Goal: Navigation & Orientation: Find specific page/section

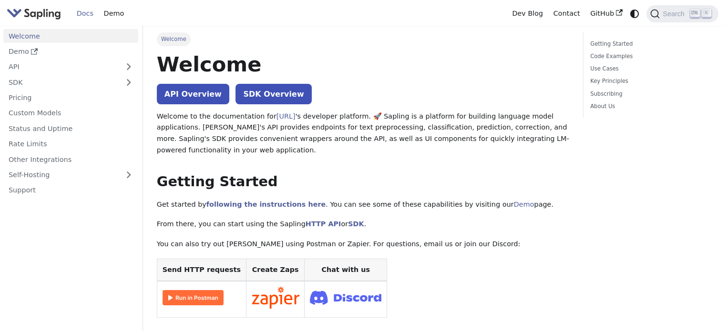
click at [84, 15] on link "Docs" at bounding box center [84, 13] width 27 height 15
